Goal: Information Seeking & Learning: Learn about a topic

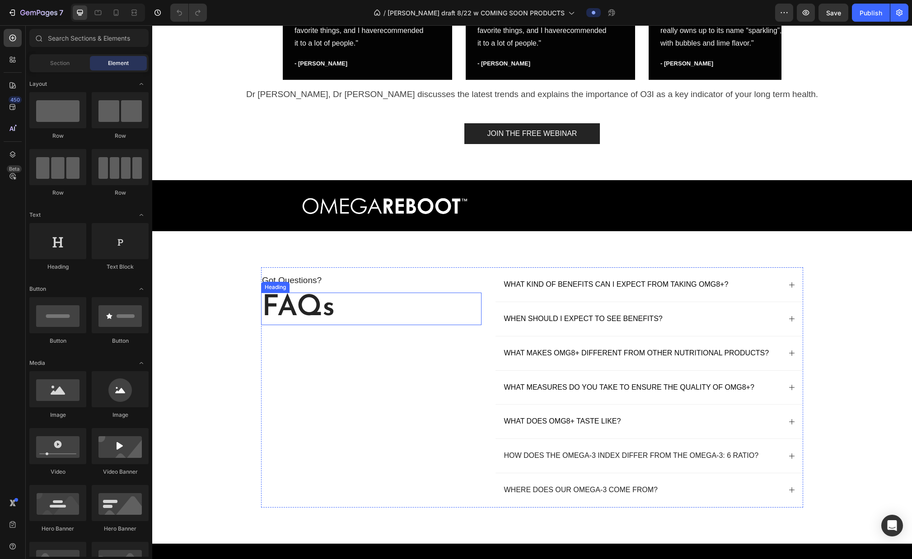
scroll to position [3729, 0]
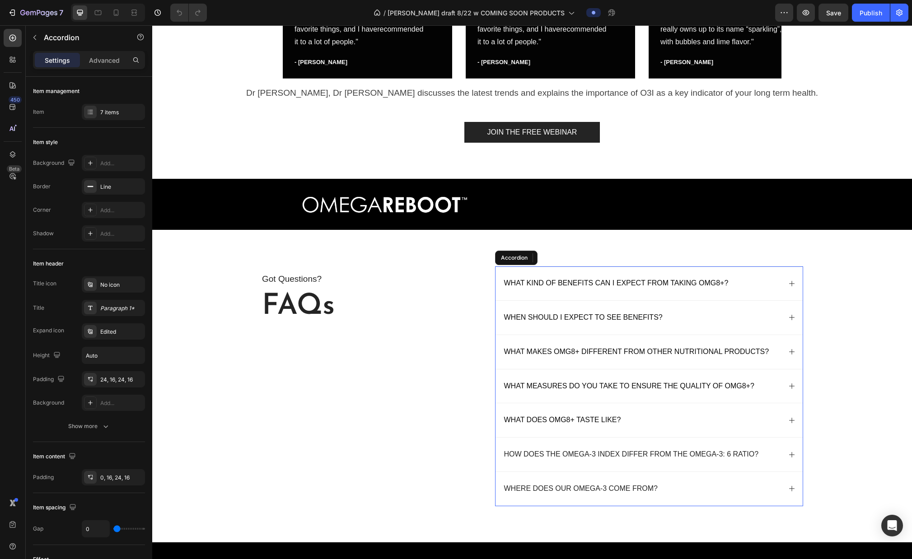
click at [556, 477] on p "Where does our omega-3 come from?" at bounding box center [581, 488] width 154 height 9
click at [575, 477] on icon at bounding box center [791, 488] width 5 height 5
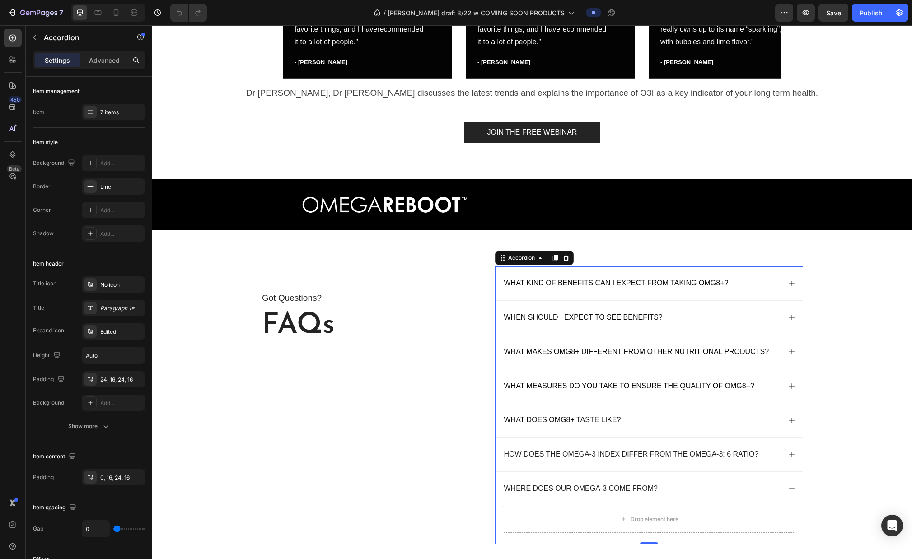
click at [575, 477] on icon at bounding box center [791, 489] width 5 height 0
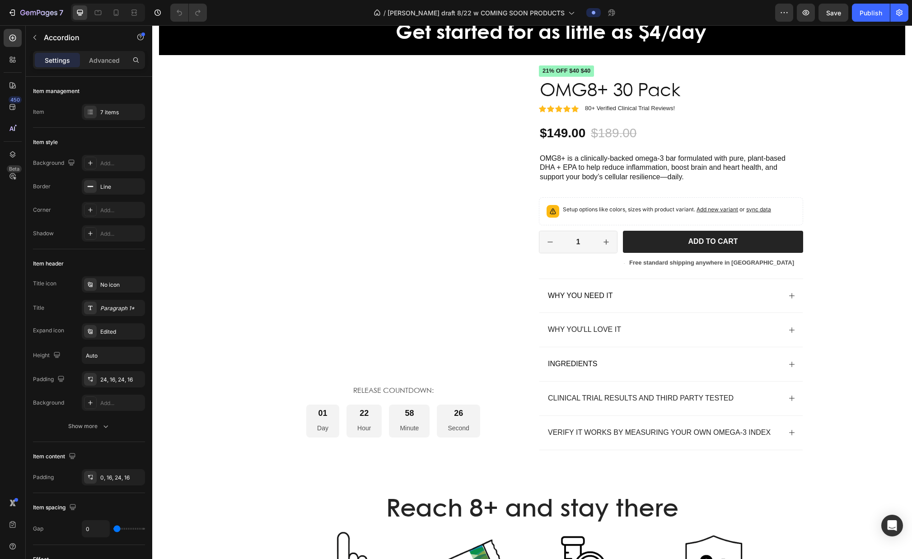
scroll to position [1545, 0]
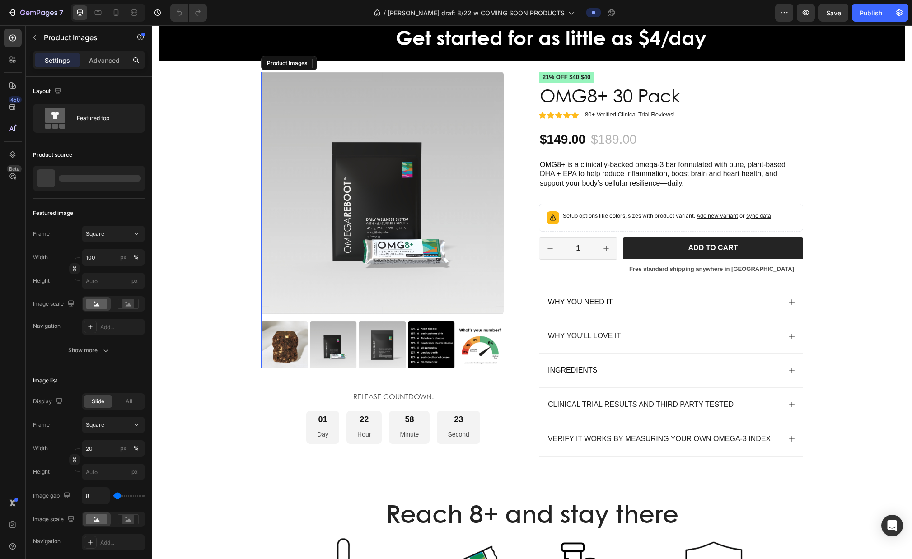
click at [475, 333] on img at bounding box center [480, 345] width 47 height 47
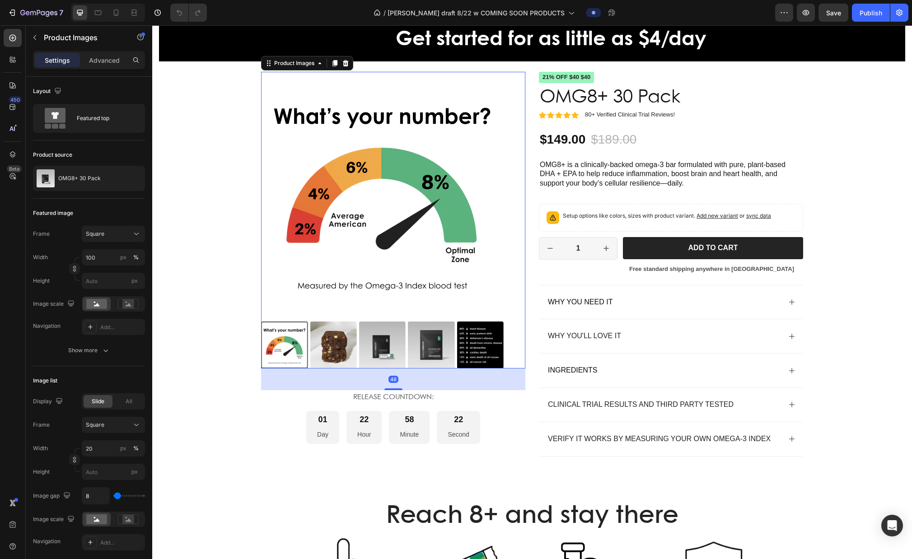
click at [447, 337] on img at bounding box center [431, 345] width 47 height 47
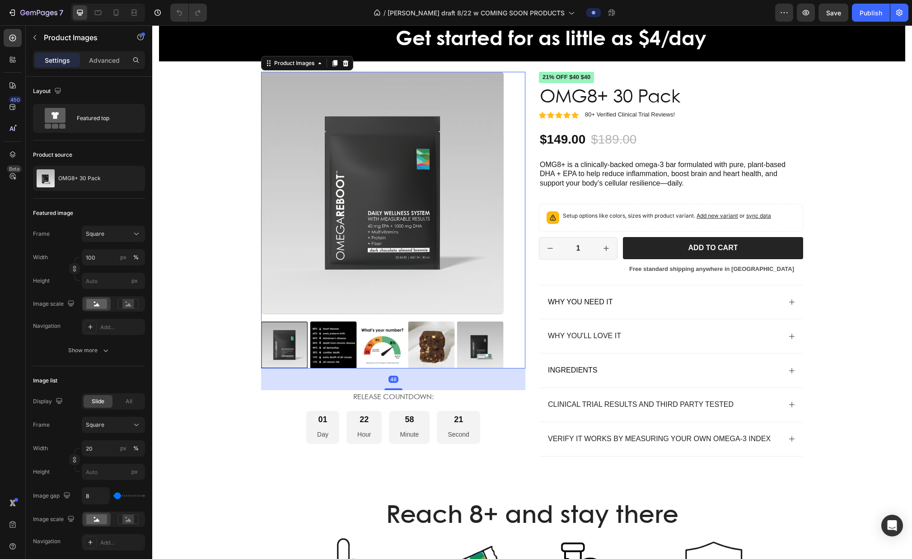
click at [416, 338] on img at bounding box center [431, 345] width 47 height 47
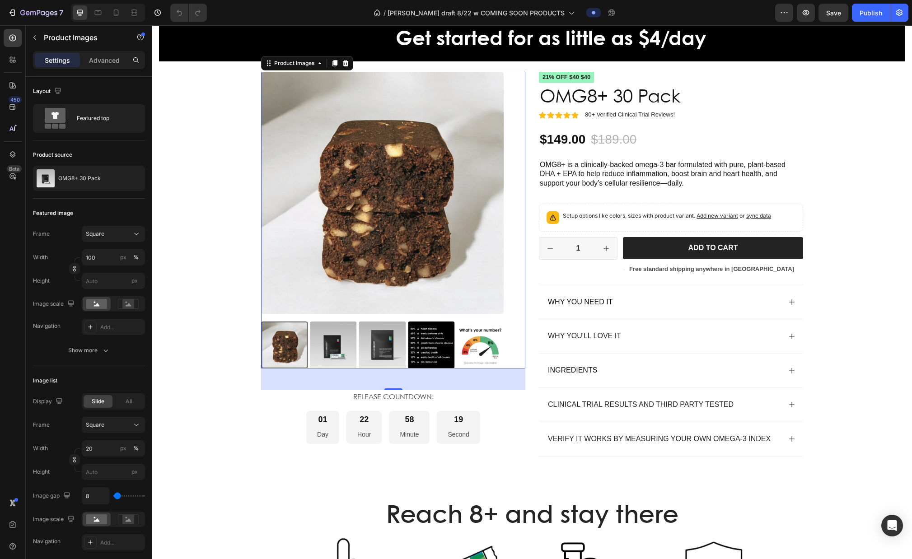
click at [386, 343] on img at bounding box center [382, 345] width 47 height 47
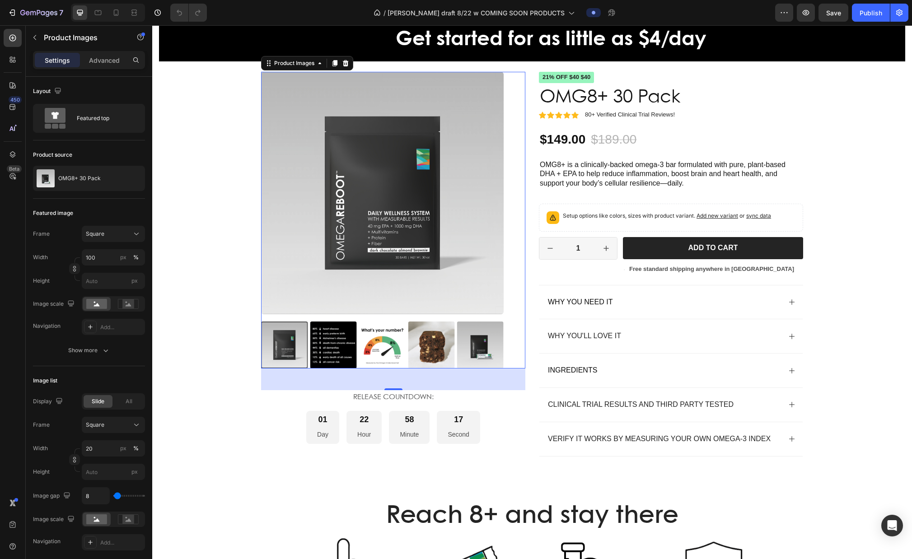
click at [487, 349] on img at bounding box center [480, 345] width 47 height 47
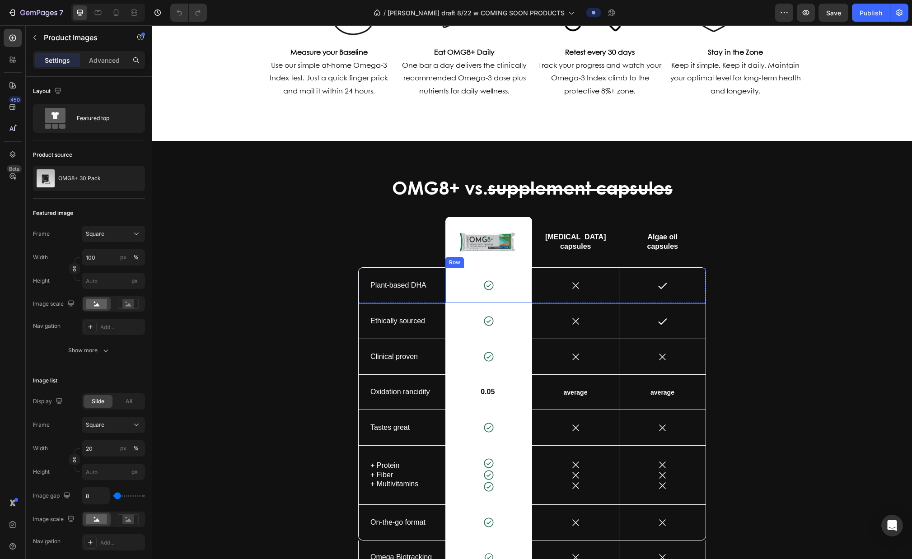
scroll to position [2282, 0]
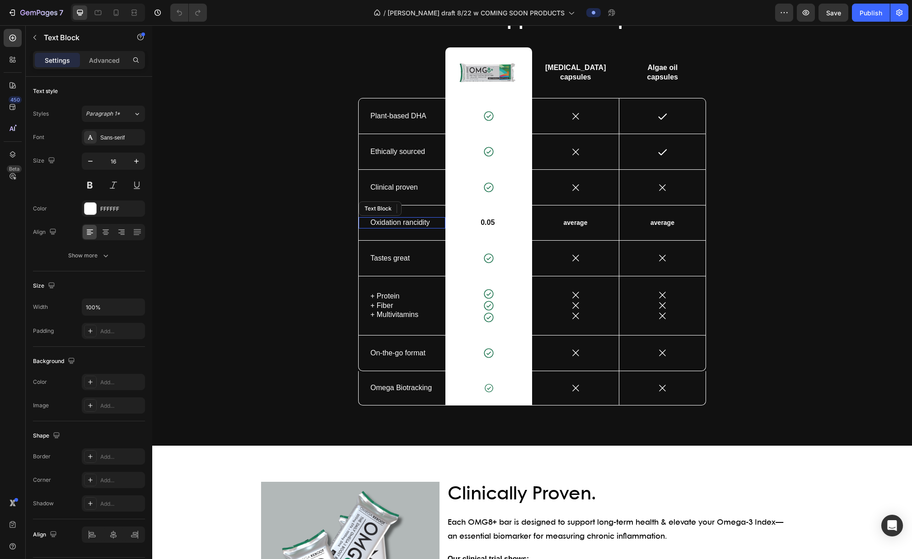
click at [412, 223] on p "Oxidation rancidity" at bounding box center [401, 222] width 63 height 9
click at [407, 223] on p "Oxidation rancidity" at bounding box center [401, 222] width 63 height 9
click at [431, 223] on p "Oxidation rancidity" at bounding box center [401, 222] width 63 height 9
click at [379, 223] on p "PV" at bounding box center [401, 222] width 63 height 9
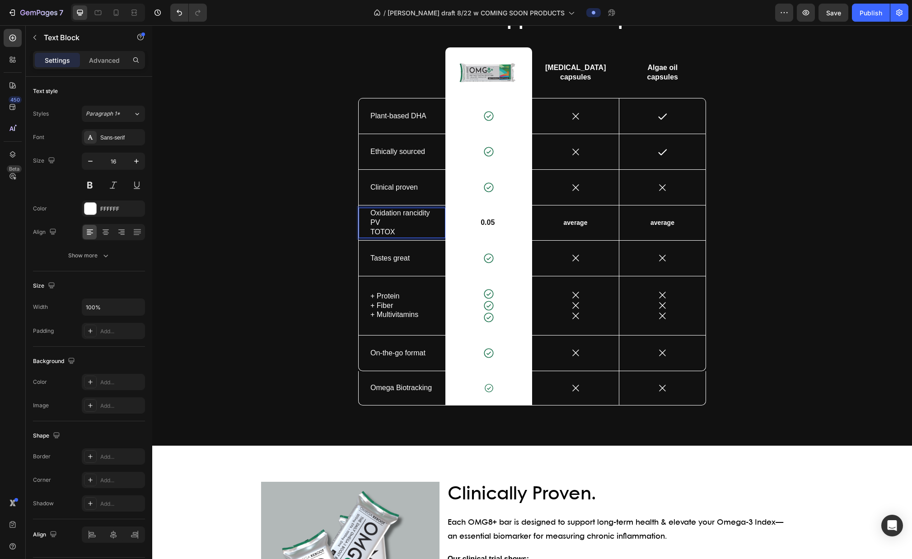
click at [370, 223] on p "PV" at bounding box center [401, 222] width 63 height 9
click at [402, 214] on p "Oxidation rancidity" at bounding box center [401, 213] width 63 height 9
click at [405, 214] on p "Oxidation rancidity" at bounding box center [401, 213] width 63 height 9
click at [428, 214] on p "Oxidation rancidity" at bounding box center [401, 213] width 63 height 9
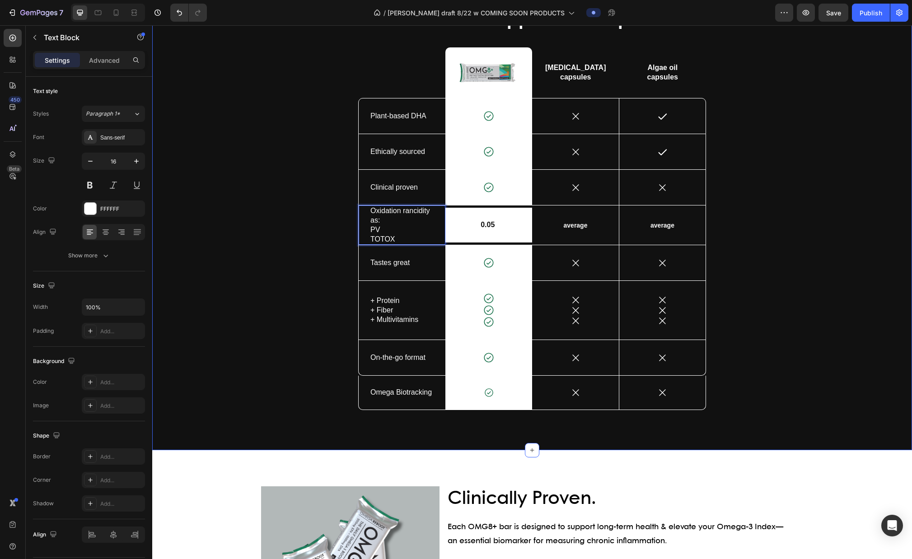
click at [293, 235] on div "OMG8+ vs. supplement capsules Heading Text Block Image Row [MEDICAL_DATA] capsu…" at bounding box center [532, 218] width 746 height 421
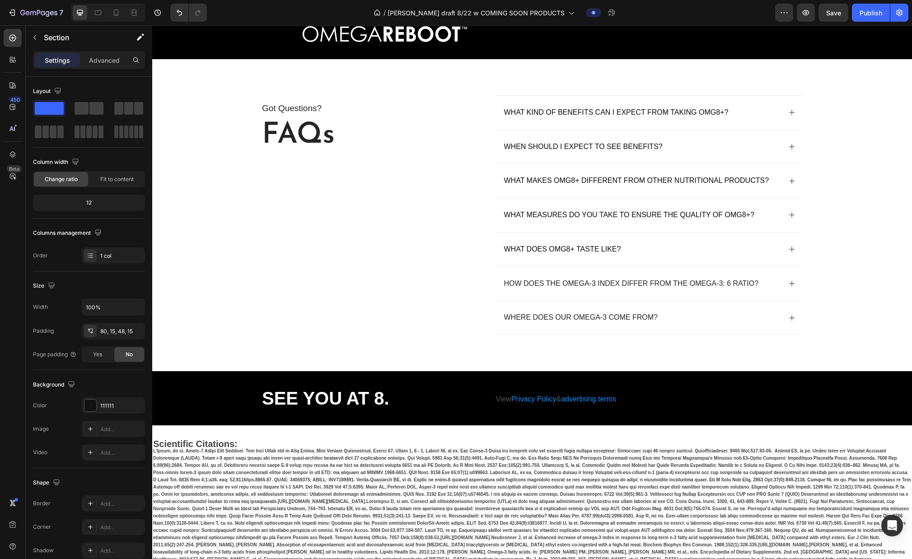
scroll to position [4104, 0]
